Goal: Entertainment & Leisure: Consume media (video, audio)

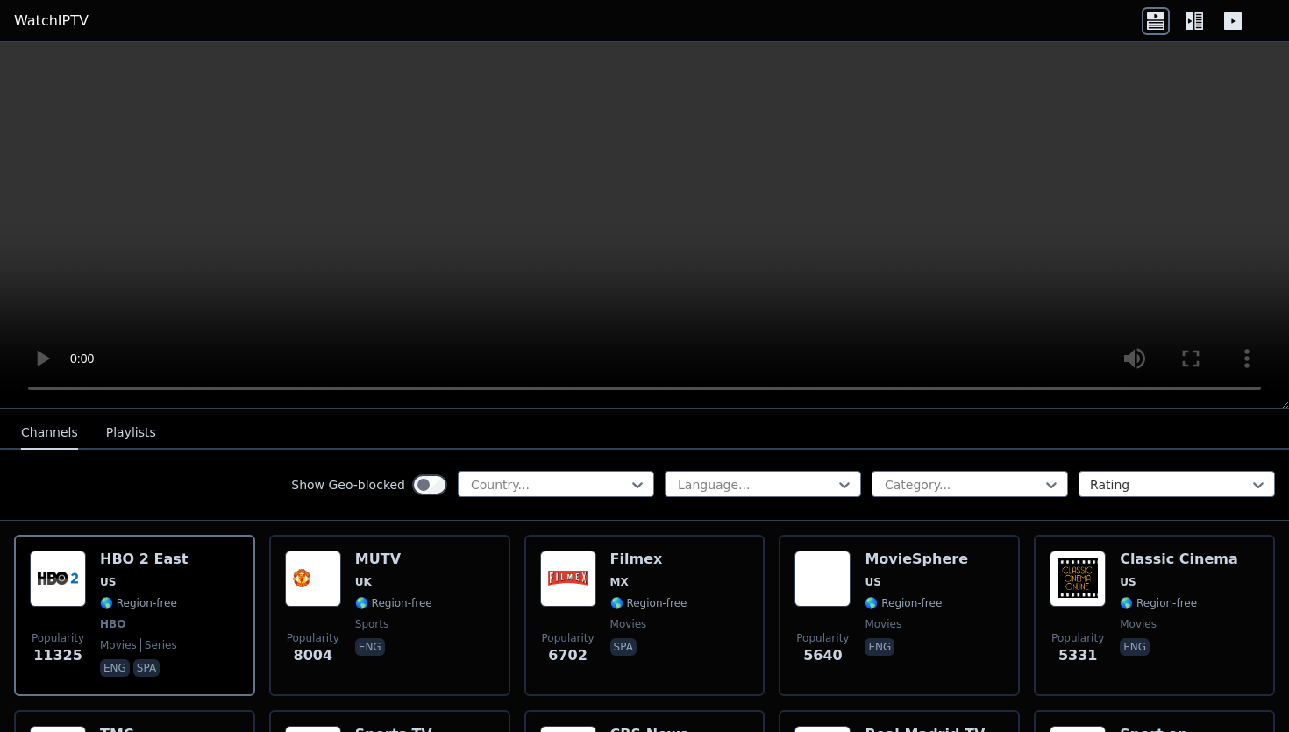
scroll to position [184, 0]
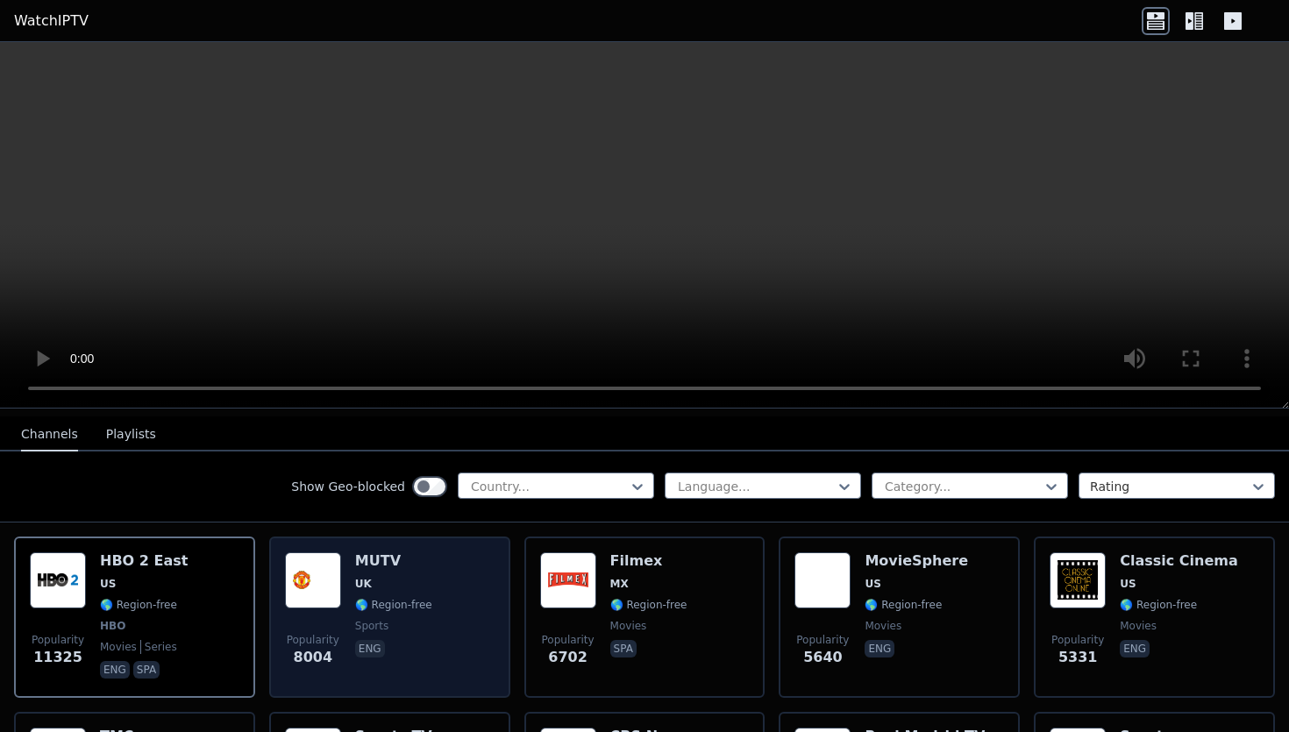
click at [393, 580] on span "UK" at bounding box center [393, 584] width 77 height 14
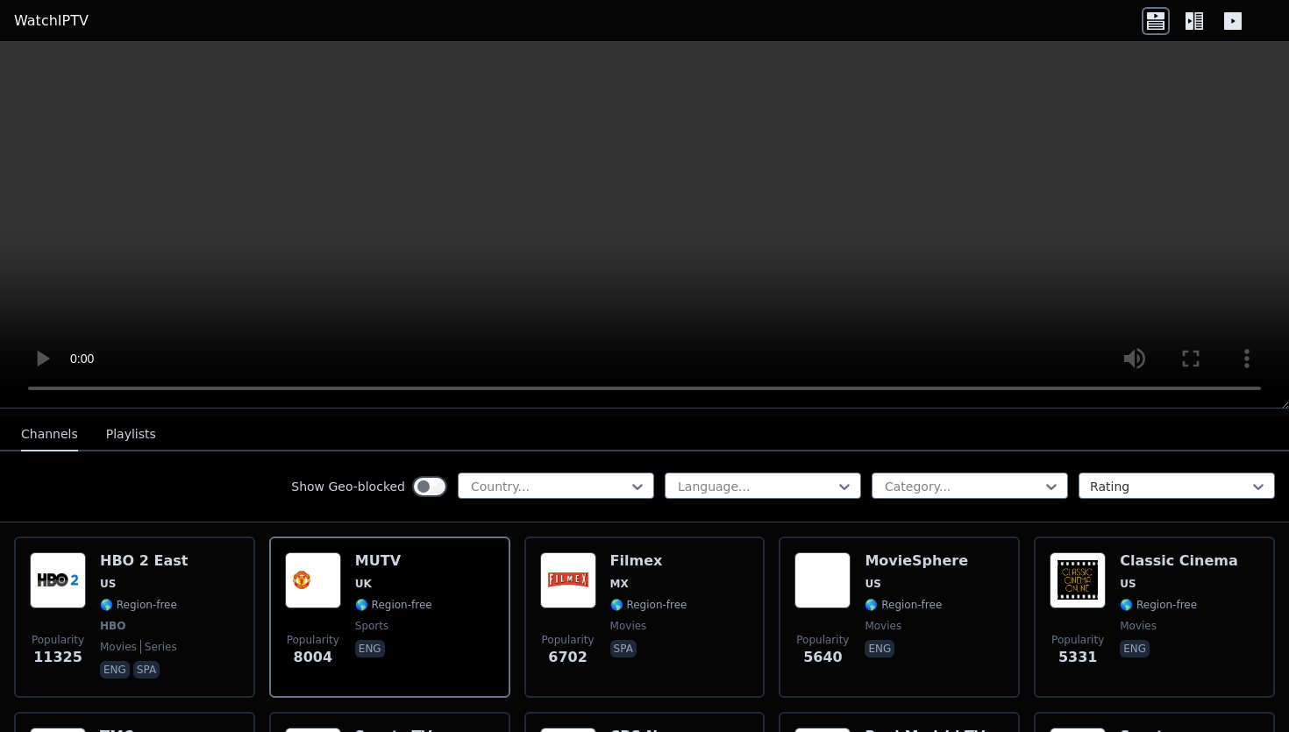
click at [1195, 21] on icon at bounding box center [1199, 21] width 9 height 18
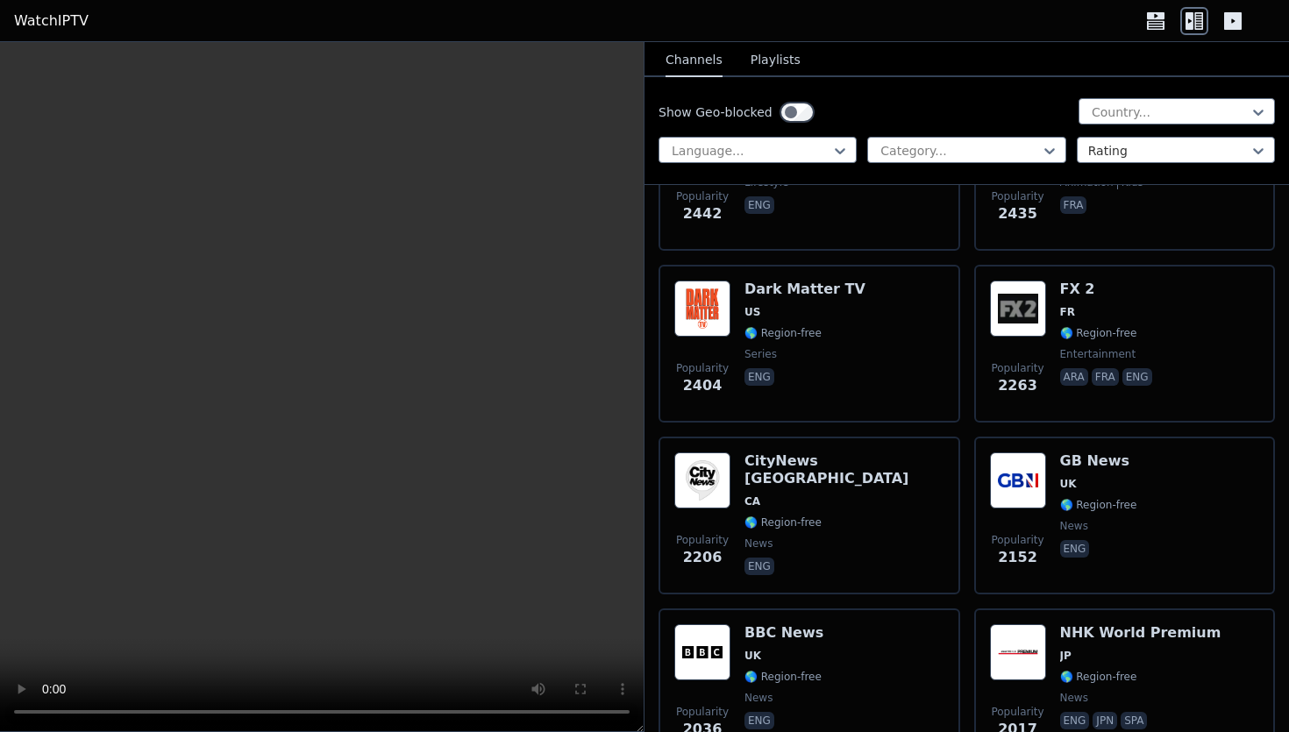
scroll to position [2300, 0]
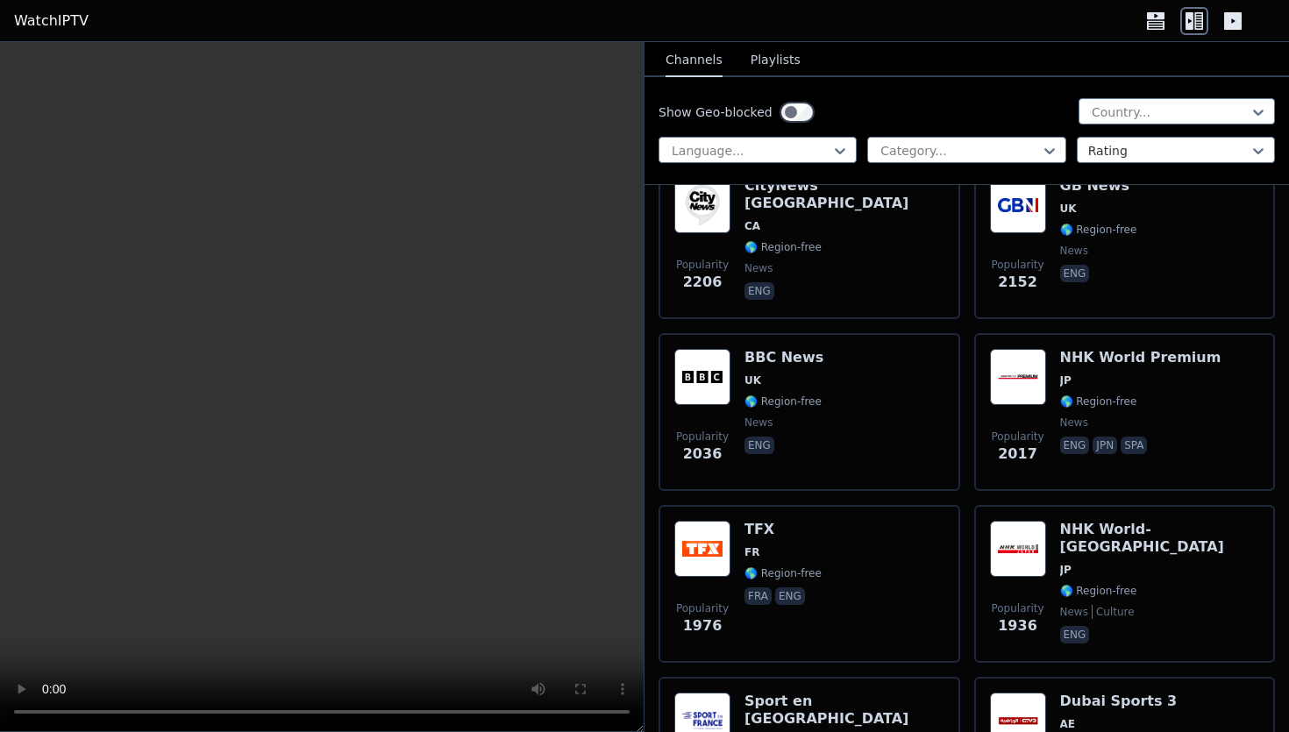
click at [991, 302] on span "Popularity 2152" at bounding box center [1018, 275] width 56 height 56
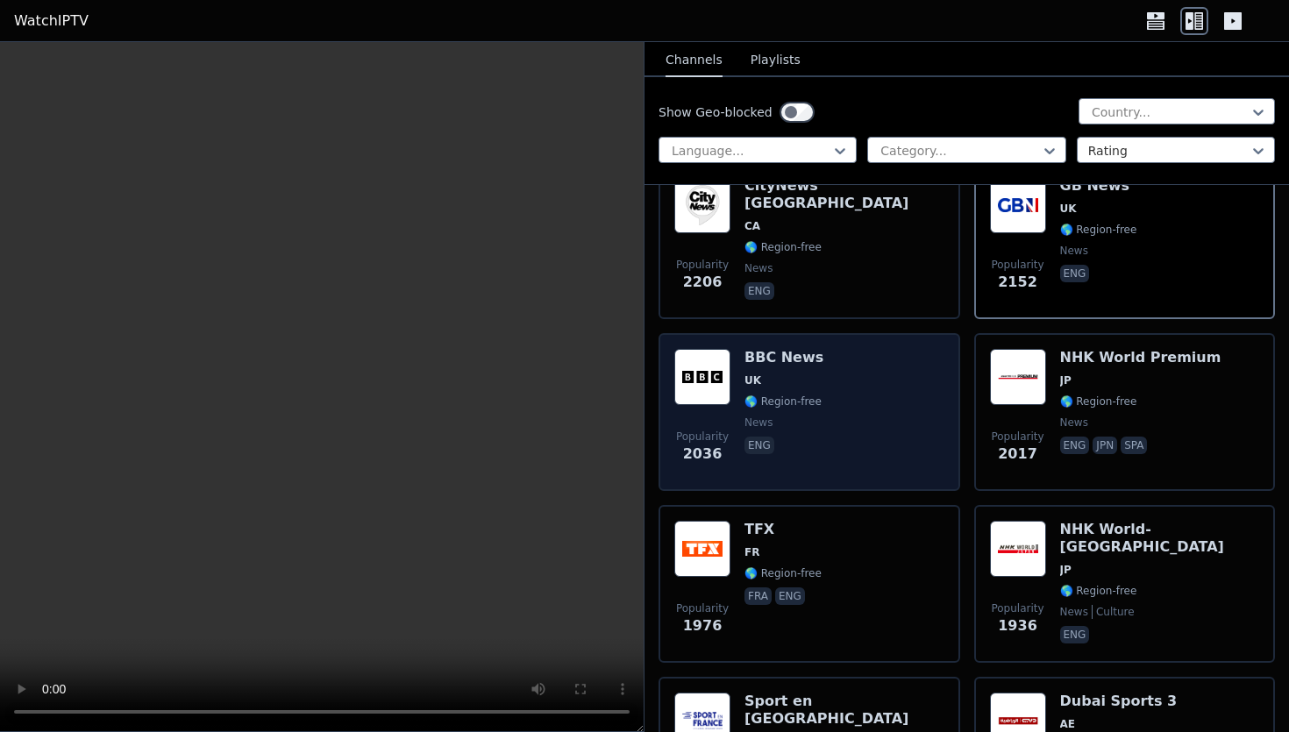
click at [825, 390] on div "Popularity 2036 BBC News UK 🌎 Region-free news eng" at bounding box center [809, 412] width 270 height 126
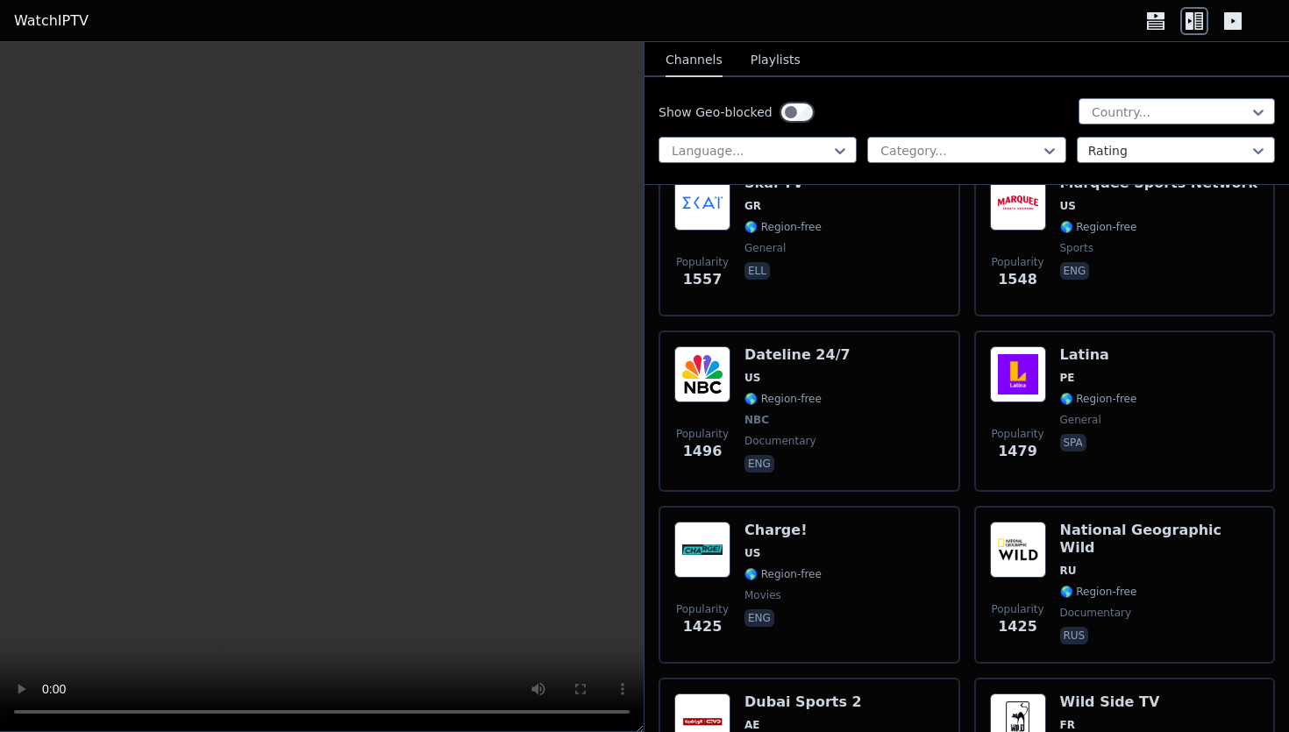
scroll to position [4026, 0]
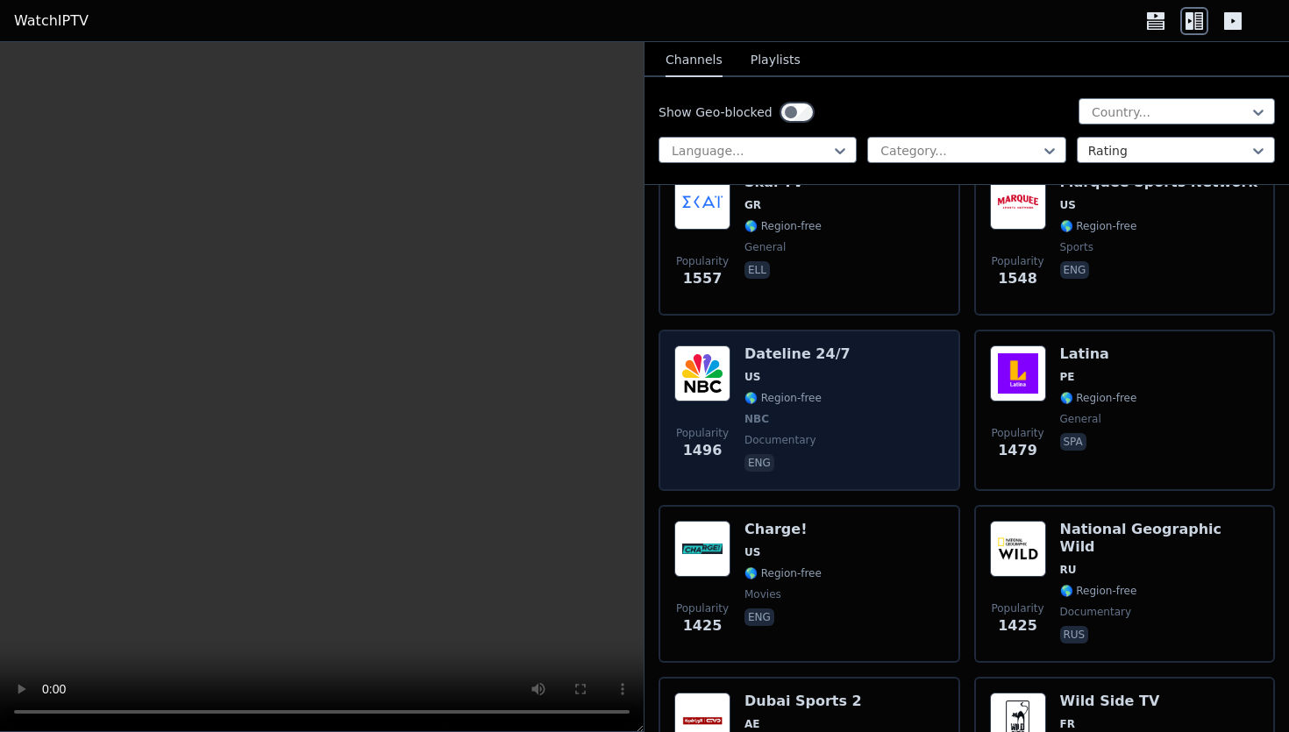
click at [865, 367] on div "Popularity 1496 Dateline 24/7 US 🌎 Region-free NBC documentary eng" at bounding box center [809, 411] width 270 height 130
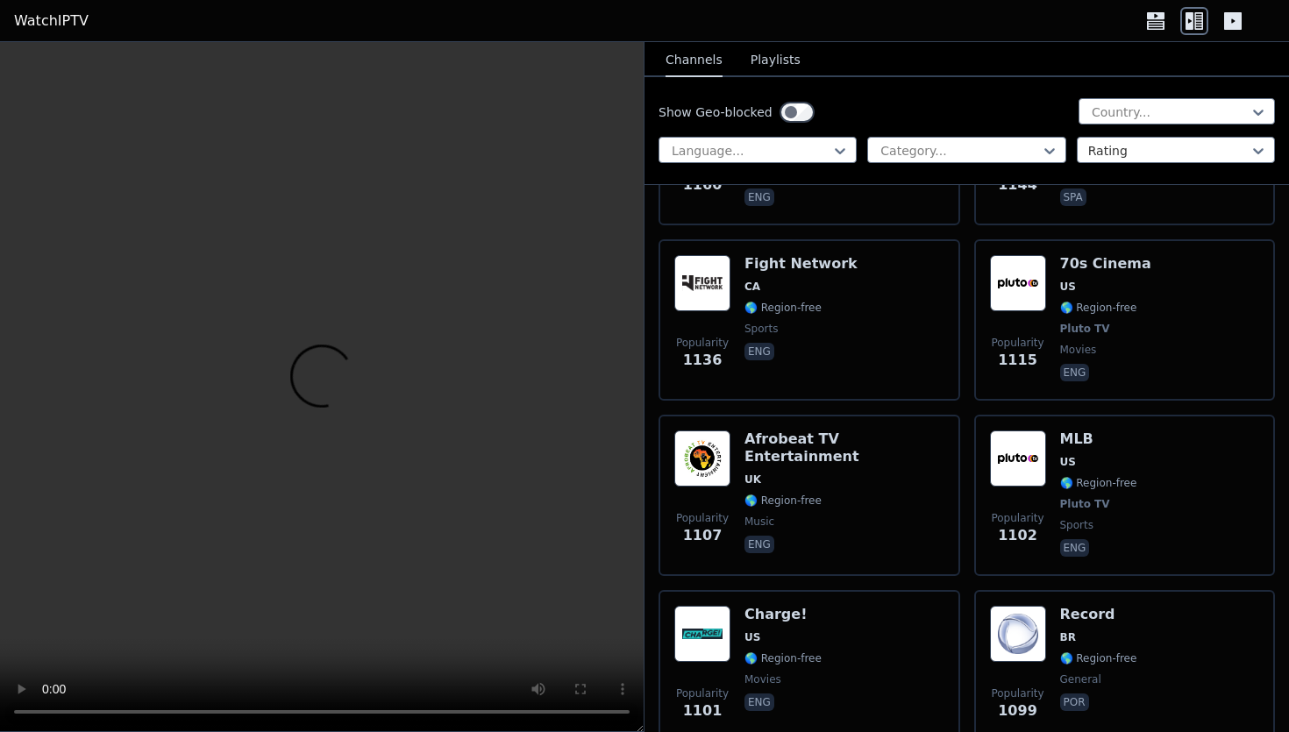
scroll to position [5920, 0]
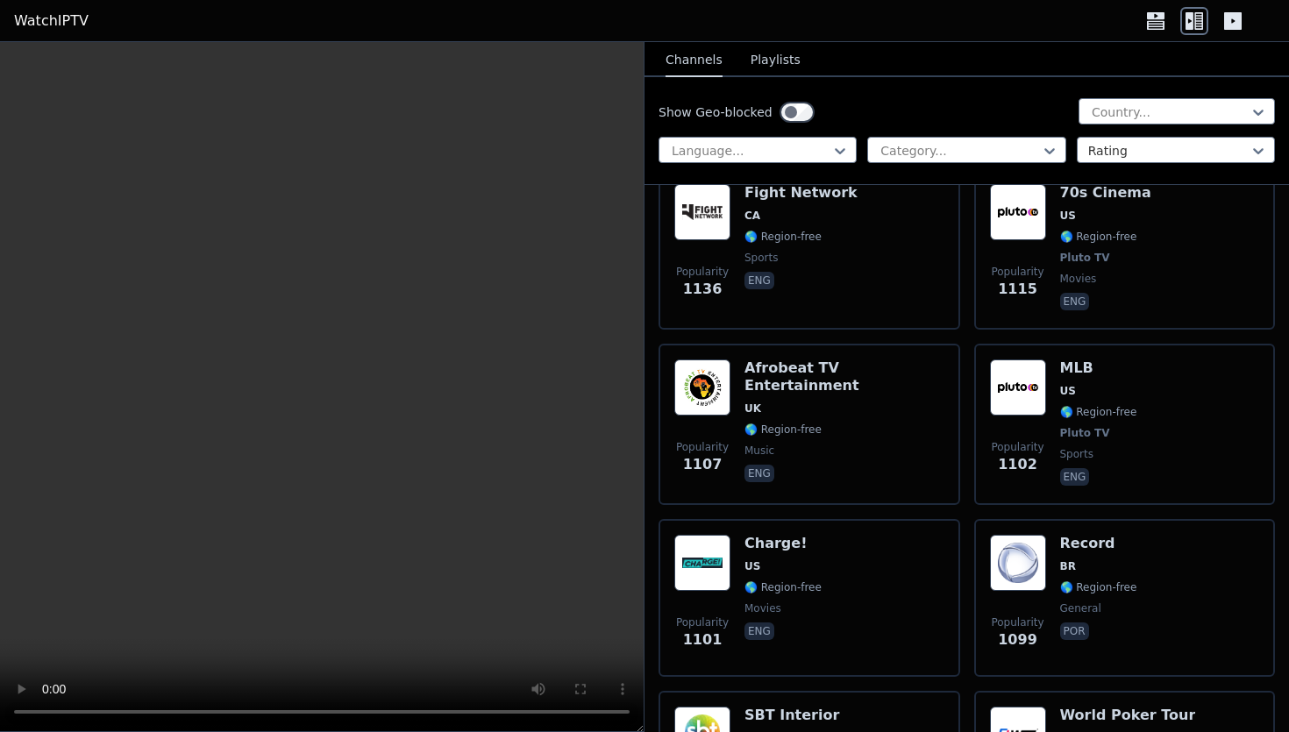
click at [813, 134] on div "Show Geo-blocked Country... Language... Category... Rating" at bounding box center [967, 131] width 645 height 108
click at [1199, 118] on div at bounding box center [1170, 112] width 160 height 18
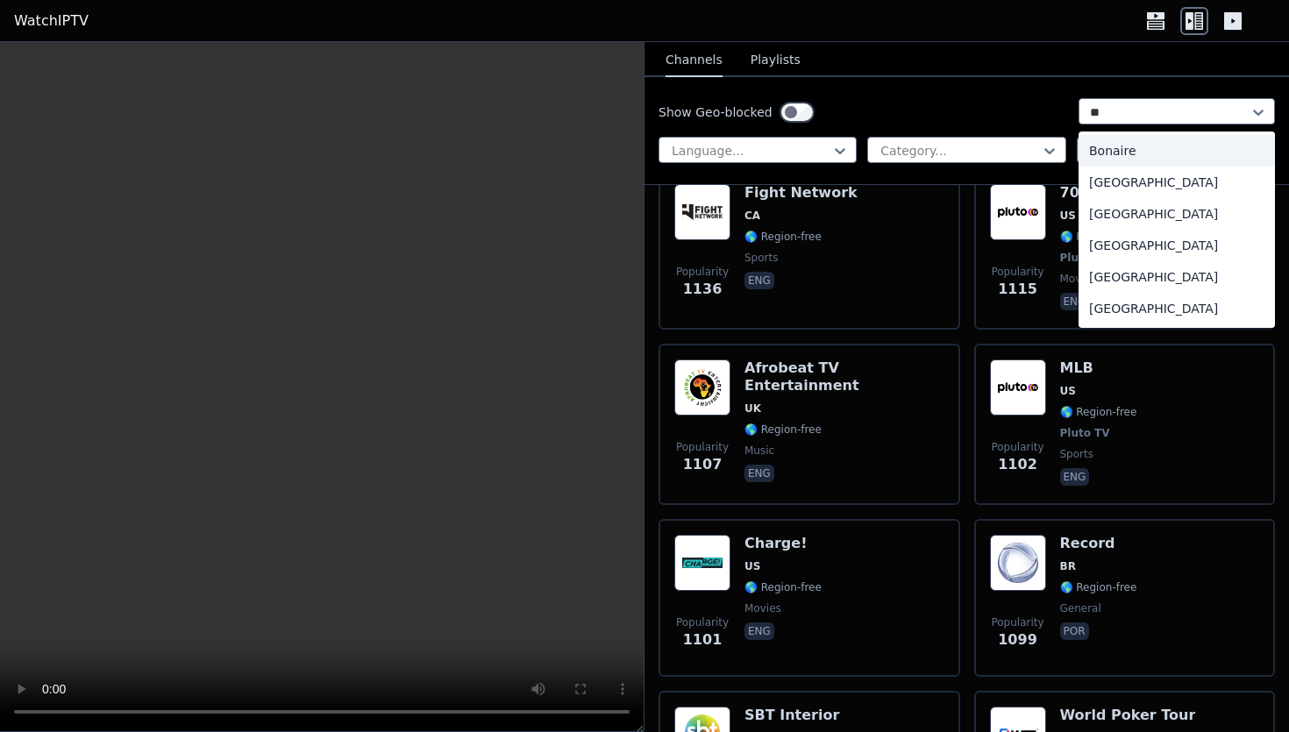
type input "***"
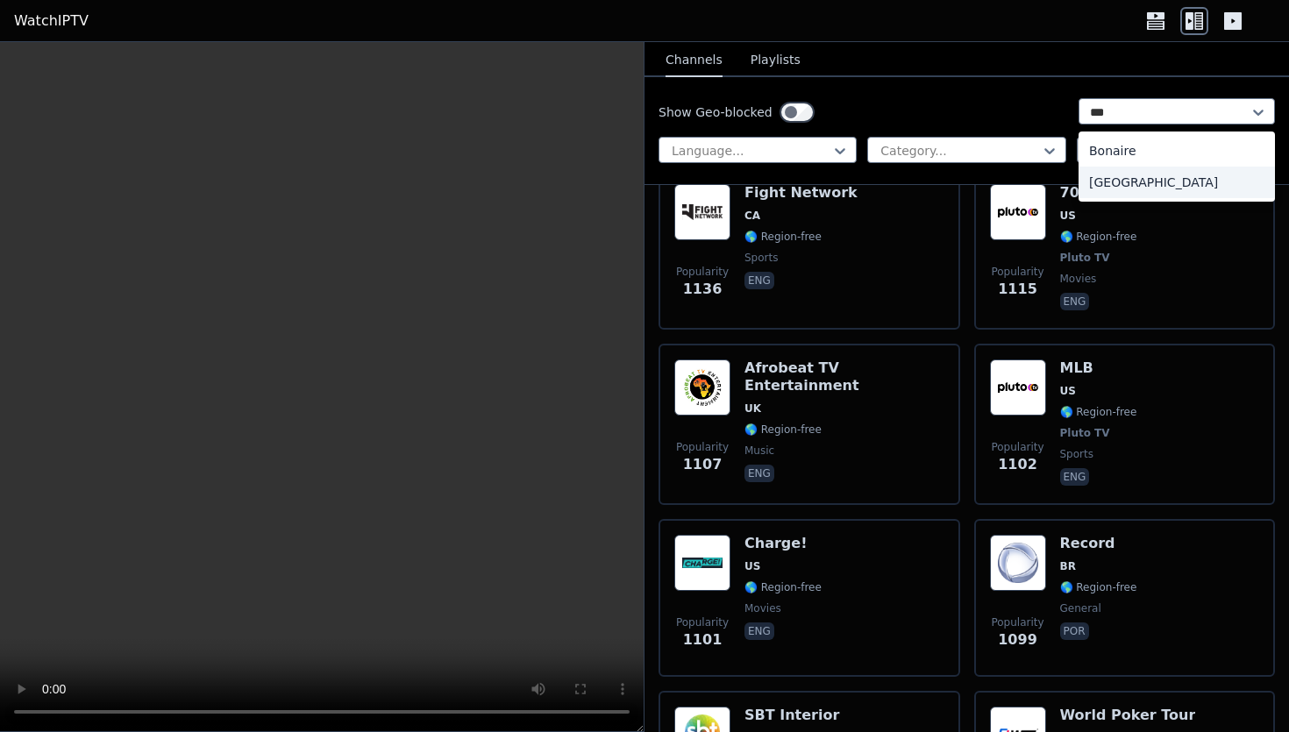
click at [1116, 185] on div "[GEOGRAPHIC_DATA]" at bounding box center [1177, 183] width 196 height 32
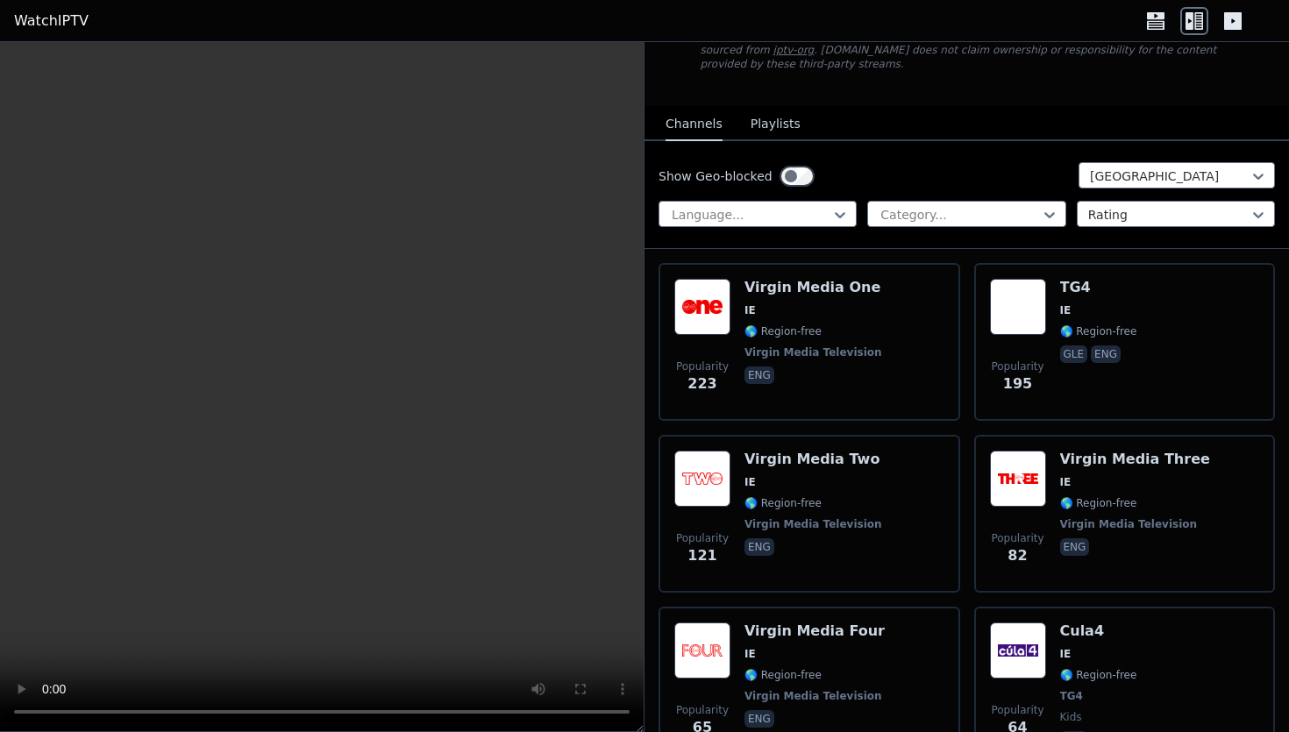
scroll to position [164, 0]
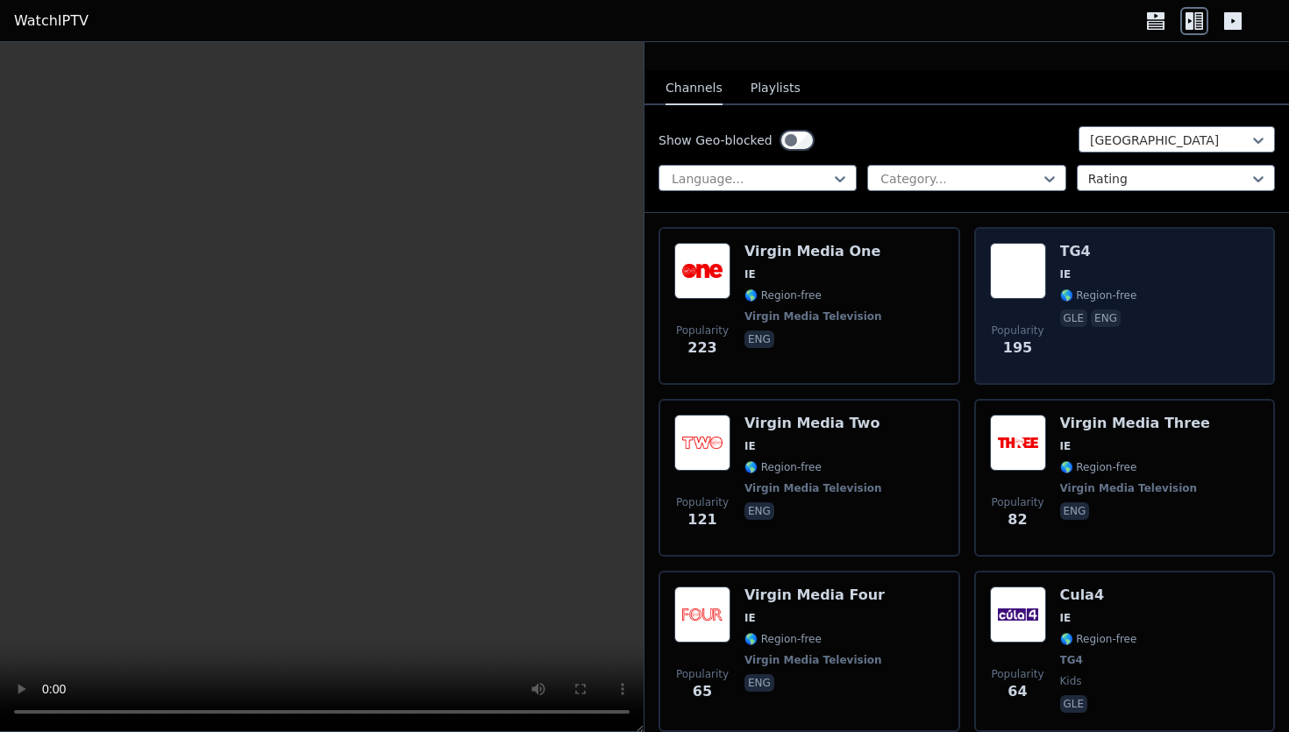
click at [1059, 305] on div "Popularity 195 TG4 IE 🌎 Region-free gle eng" at bounding box center [1125, 306] width 270 height 126
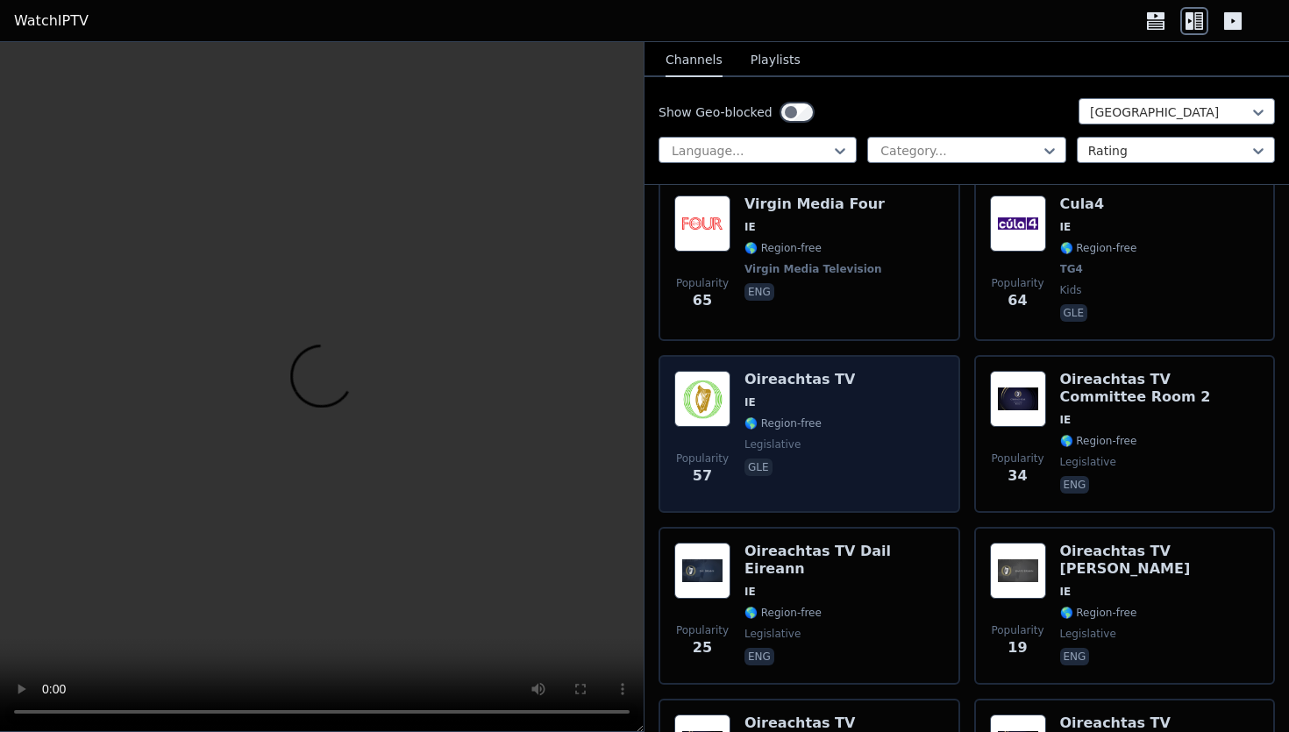
scroll to position [579, 0]
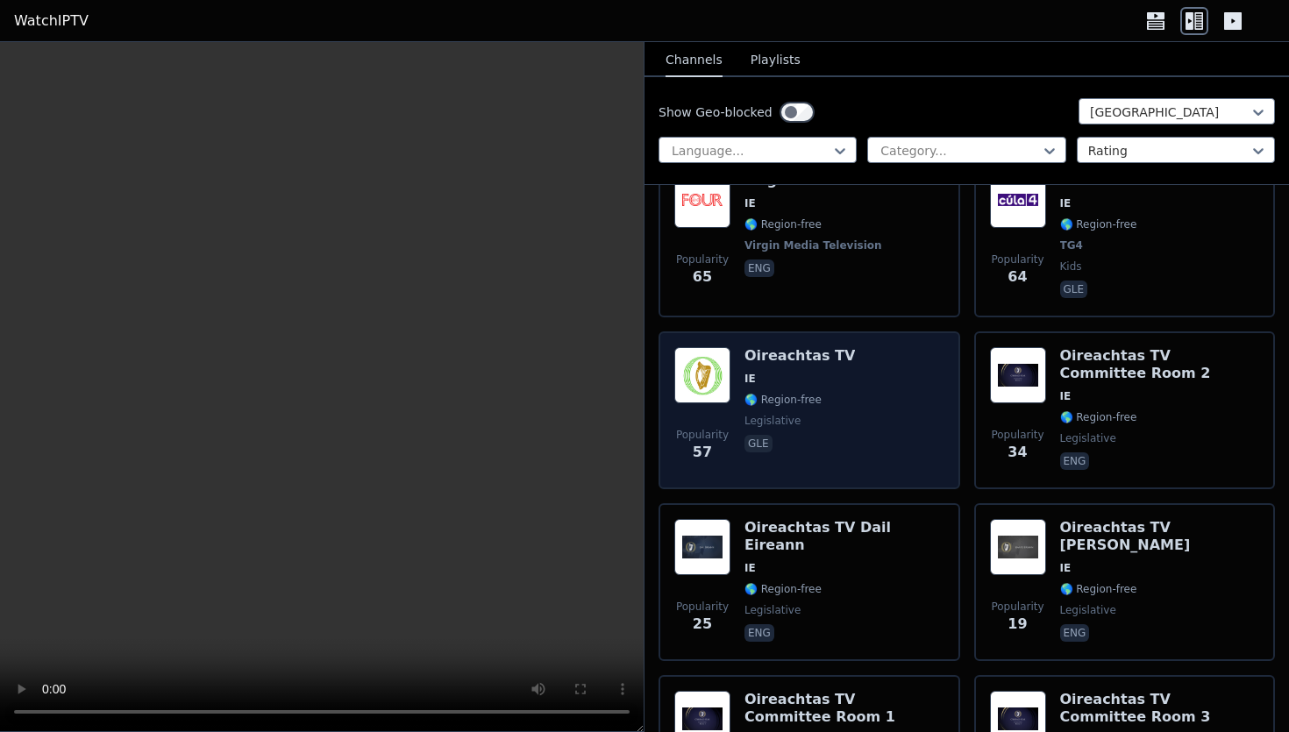
click at [824, 384] on span "IE" at bounding box center [800, 379] width 111 height 14
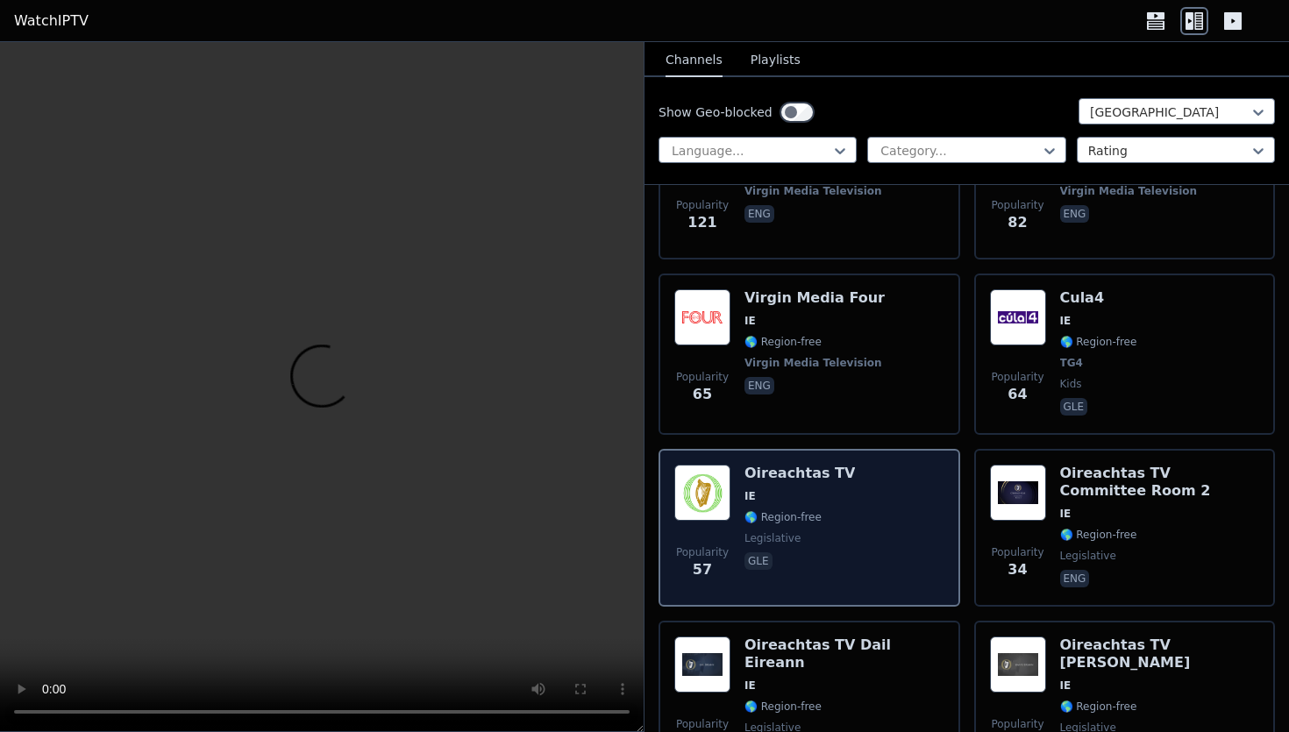
scroll to position [449, 0]
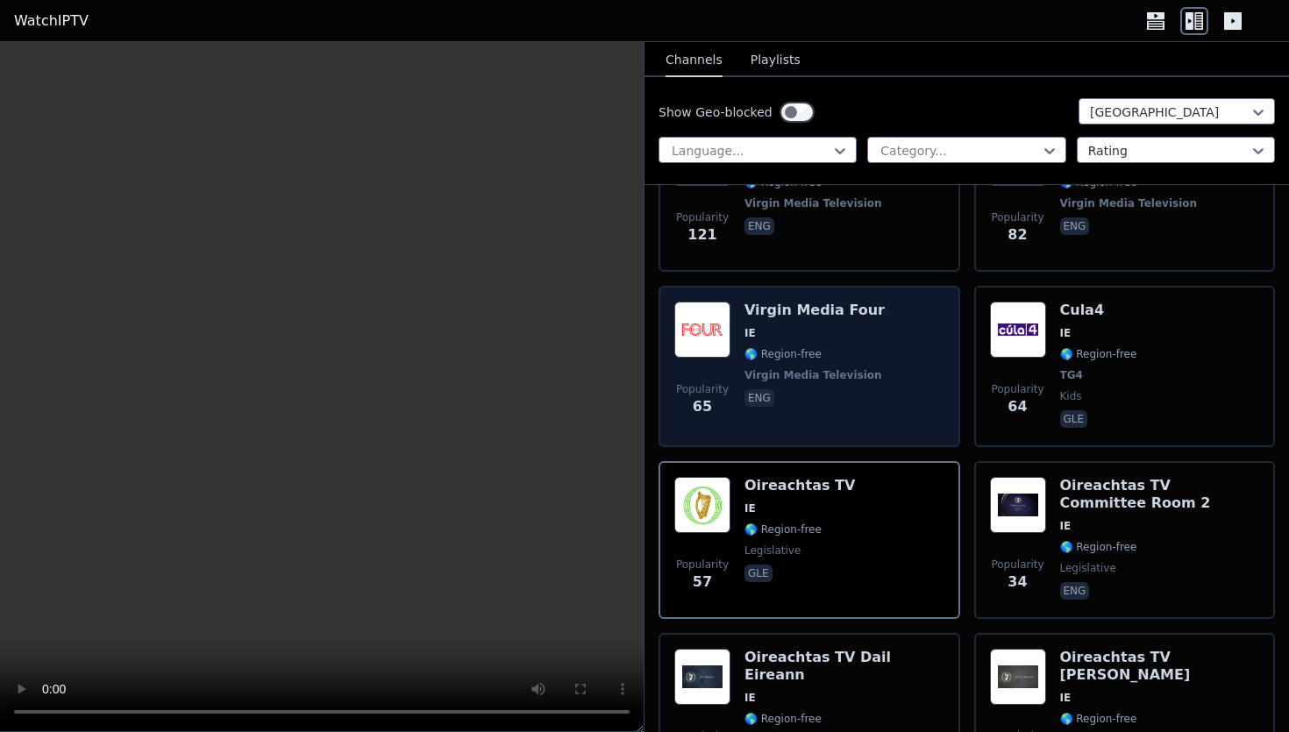
click at [860, 352] on span "🌎 Region-free" at bounding box center [815, 354] width 141 height 14
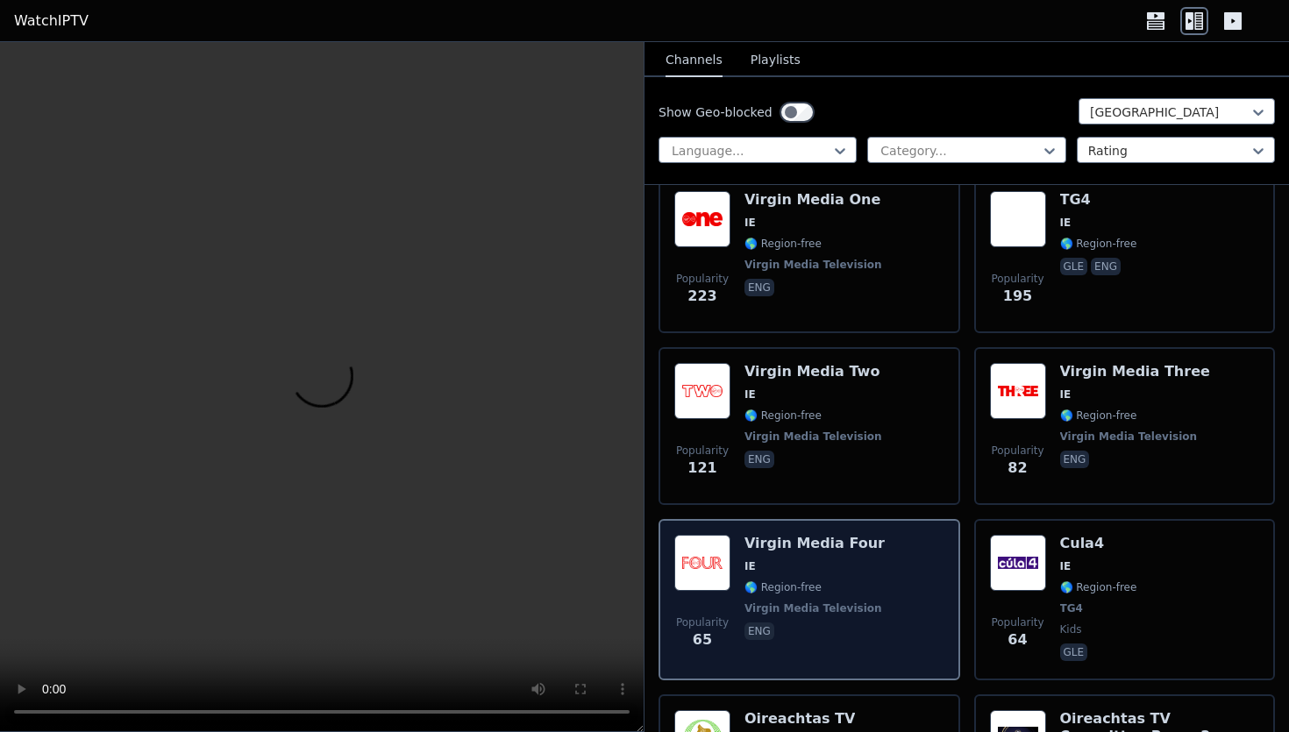
scroll to position [221, 0]
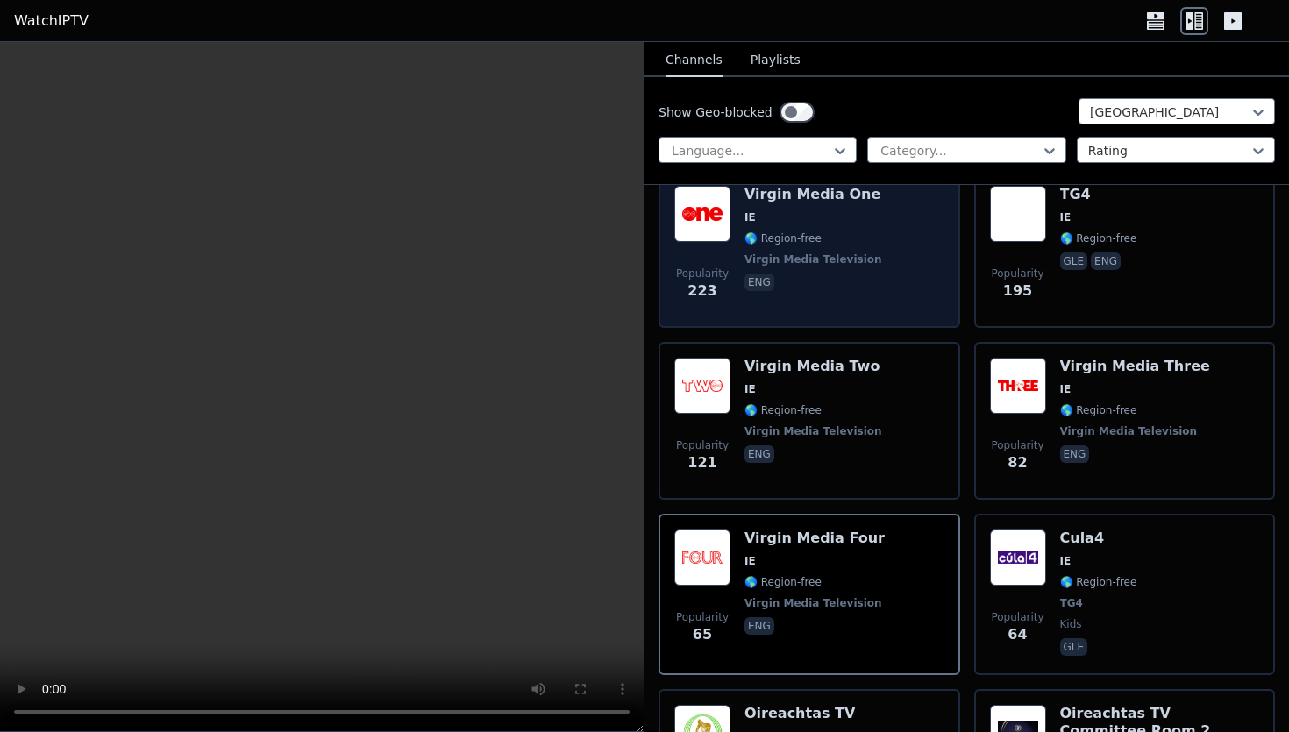
click at [834, 246] on div "Virgin Media One IE 🌎 Region-free Virgin Media Television eng" at bounding box center [815, 249] width 141 height 126
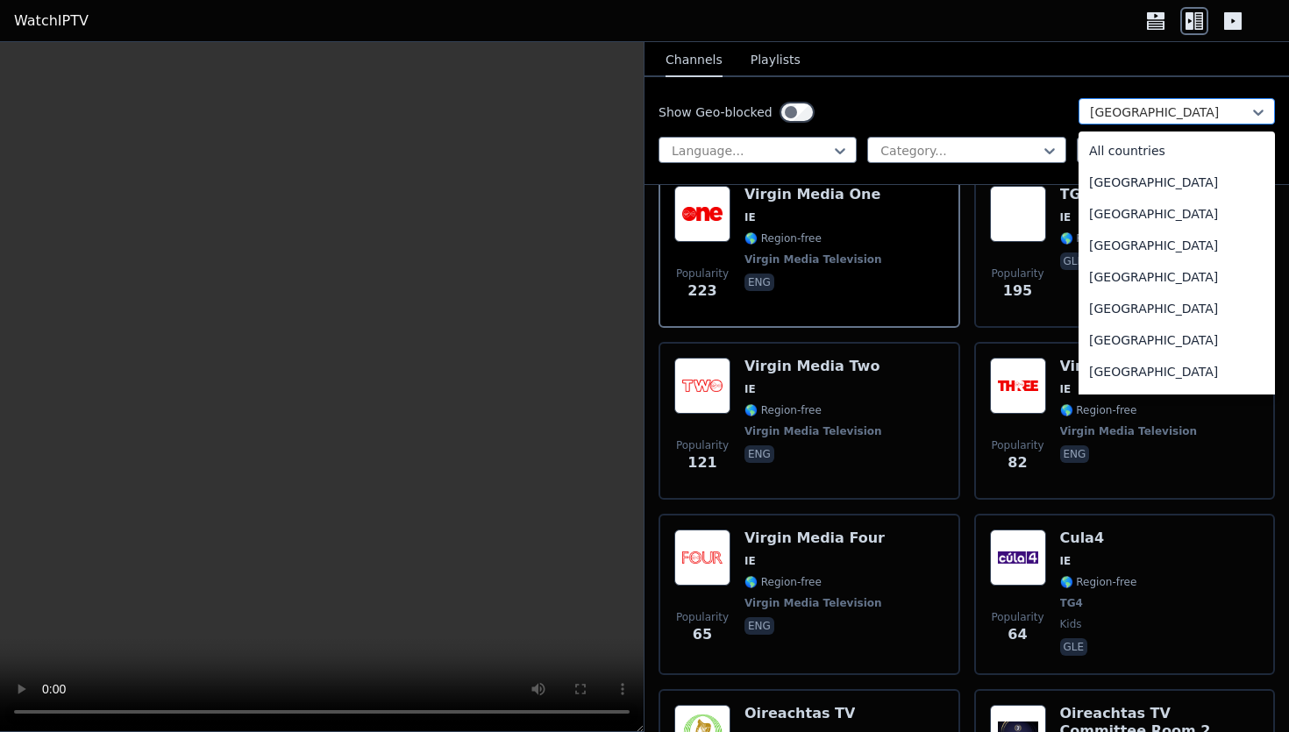
click at [1164, 117] on div at bounding box center [1170, 112] width 160 height 18
type input "***"
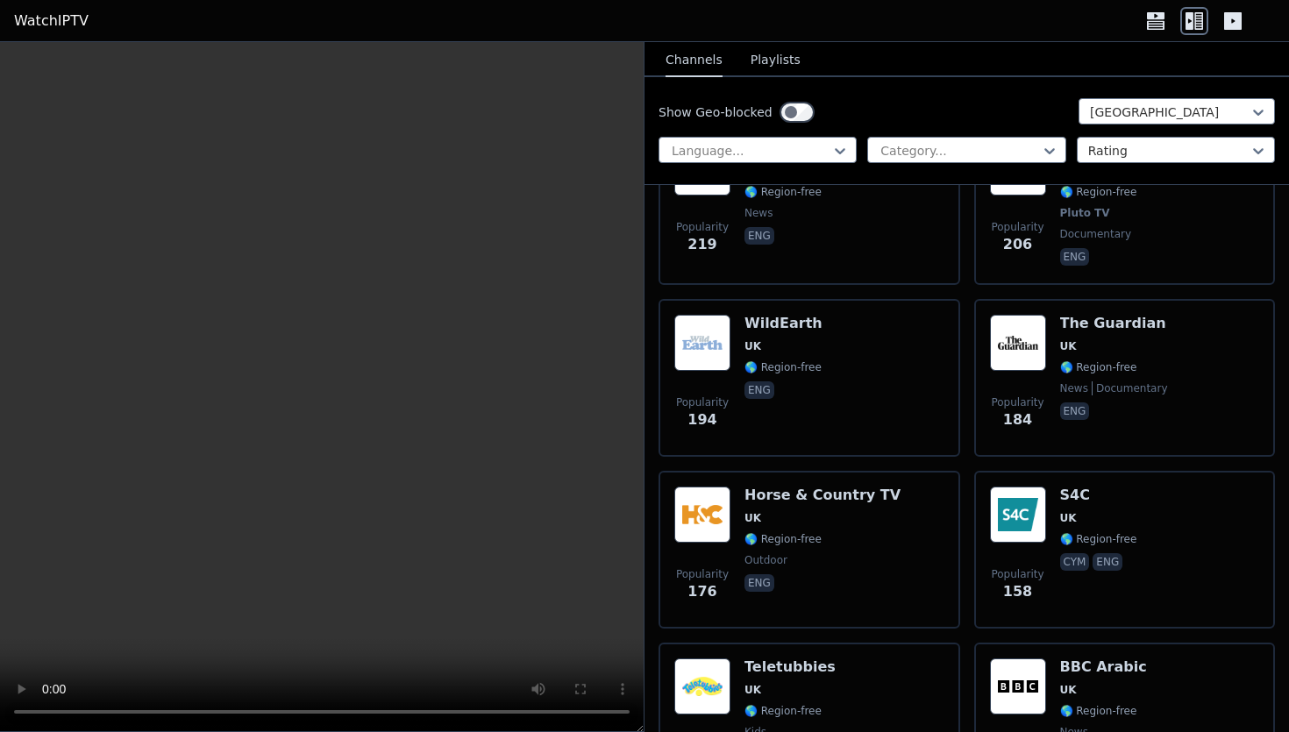
scroll to position [1272, 0]
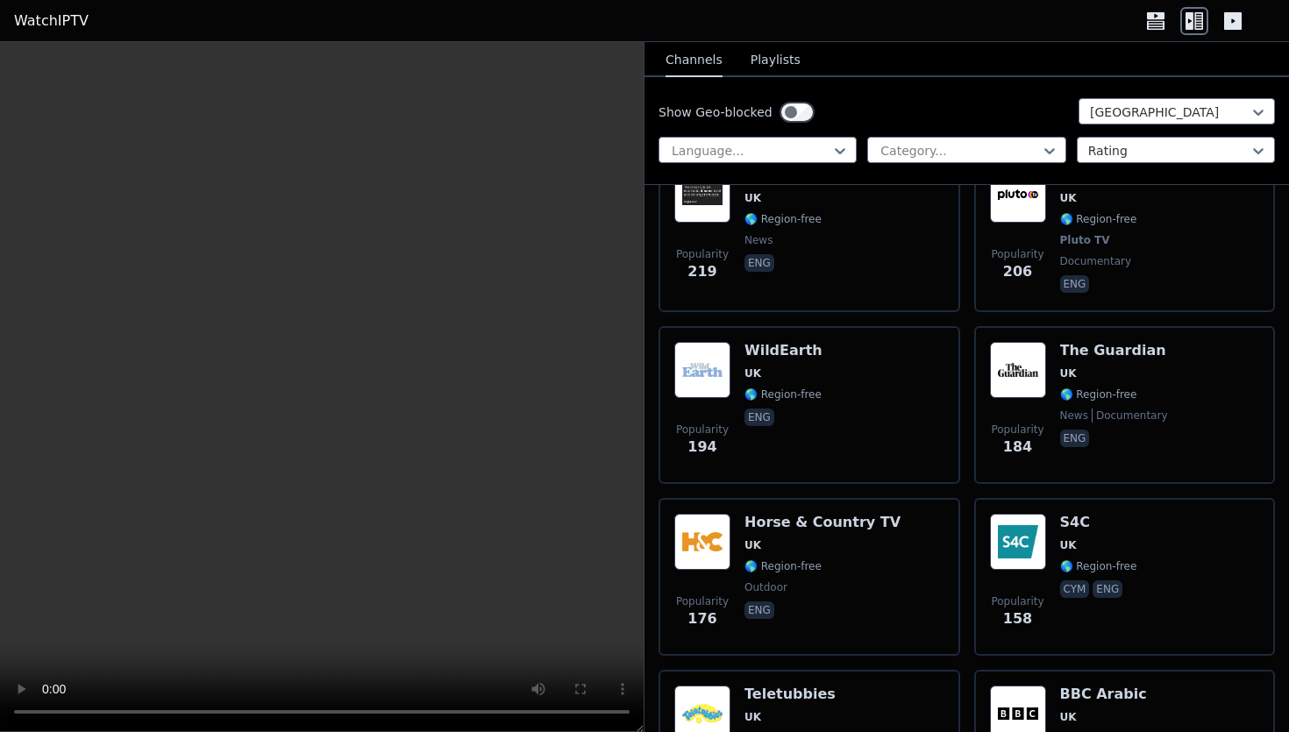
click at [760, 59] on button "Playlists" at bounding box center [776, 60] width 50 height 33
